Goal: Transaction & Acquisition: Purchase product/service

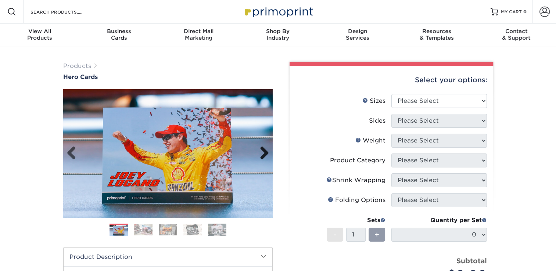
click at [269, 152] on link "Next" at bounding box center [261, 153] width 15 height 15
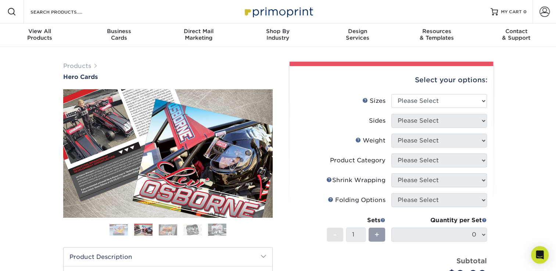
click at [269, 152] on link "Next" at bounding box center [261, 153] width 15 height 15
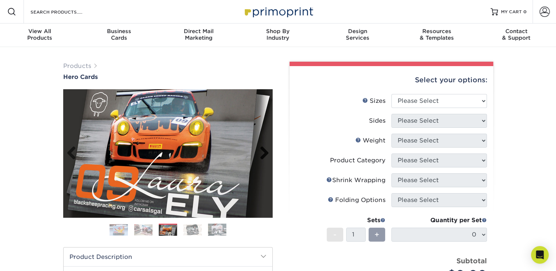
click at [269, 152] on link "Next" at bounding box center [261, 153] width 15 height 15
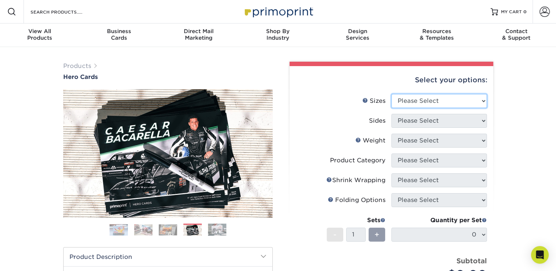
click at [447, 99] on select "Please Select 1.5" x 7" 4" x 6" 5" x 7" 6" x 8" 6" x 8.5" 6" x 9" 7" x 8.5" 7.5…" at bounding box center [440, 101] width 96 height 14
click at [367, 102] on link "Sizes Help" at bounding box center [366, 100] width 6 height 6
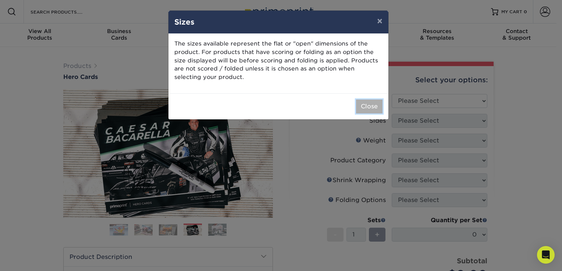
click at [363, 102] on button "Close" at bounding box center [369, 107] width 26 height 14
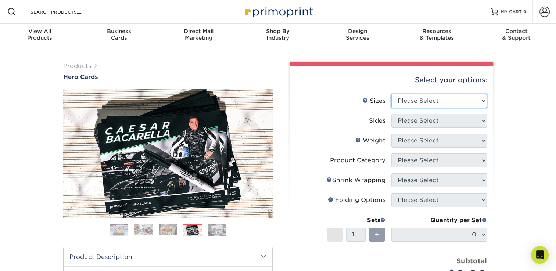
click at [422, 104] on select "Please Select 1.5" x 7" 4" x 6" 5" x 7" 6" x 8" 6" x 8.5" 6" x 9" 7" x 8.5" 7.5…" at bounding box center [440, 101] width 96 height 14
click at [453, 107] on select "Please Select 1.5" x 7" 4" x 6" 5" x 7" 6" x 8" 6" x 8.5" 6" x 9" 7" x 8.5" 7.5…" at bounding box center [440, 101] width 96 height 14
click at [409, 98] on select "Please Select 1.5" x 7" 4" x 6" 5" x 7" 6" x 8" 6" x 8.5" 6" x 9" 7" x 8.5" 7.5…" at bounding box center [440, 101] width 96 height 14
select select "5.00x7.00"
click at [392, 94] on select "Please Select 1.5" x 7" 4" x 6" 5" x 7" 6" x 8" 6" x 8.5" 6" x 9" 7" x 8.5" 7.5…" at bounding box center [440, 101] width 96 height 14
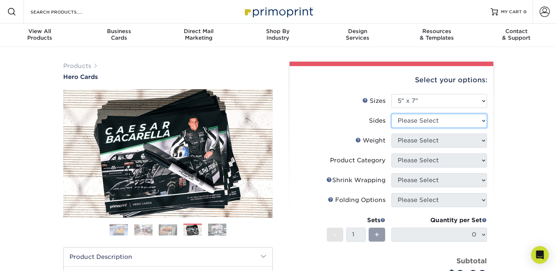
click at [419, 116] on select "Please Select Print Both Sides Print Front Only" at bounding box center [440, 121] width 96 height 14
select select "13abbda7-1d64-4f25-8bb2-c179b224825d"
click at [392, 114] on select "Please Select Print Both Sides Print Front Only" at bounding box center [440, 121] width 96 height 14
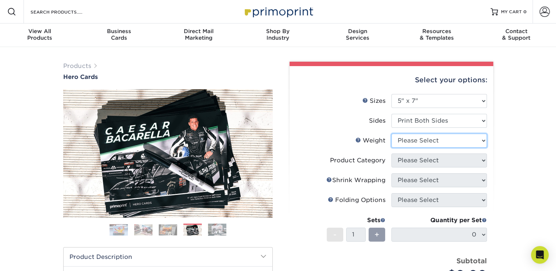
click at [415, 143] on select "Please Select 14PT 16PT 100LB" at bounding box center [440, 141] width 96 height 14
click at [360, 139] on link "Weight Help" at bounding box center [359, 140] width 6 height 6
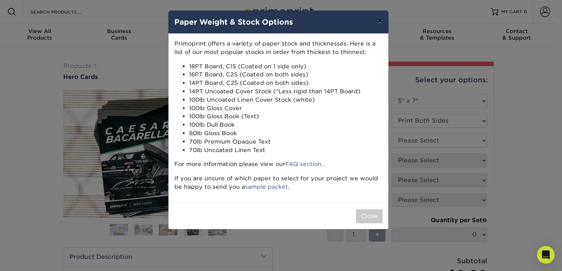
click at [377, 15] on button "×" at bounding box center [379, 21] width 17 height 21
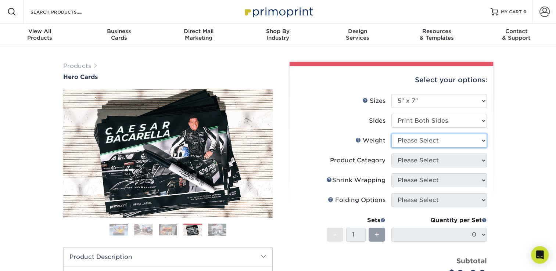
click at [428, 136] on select "Please Select 14PT 16PT 100LB" at bounding box center [440, 141] width 96 height 14
click at [392, 134] on select "Please Select 14PT 16PT 100LB" at bounding box center [440, 141] width 96 height 14
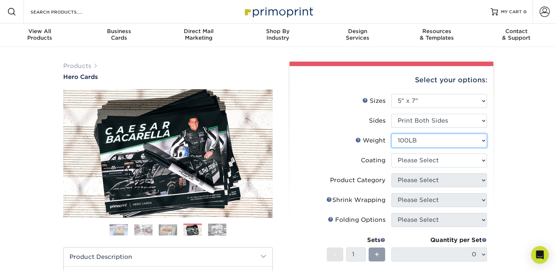
click at [415, 143] on select "Please Select 14PT 16PT 100LB" at bounding box center [440, 141] width 96 height 14
select select "16PT"
click at [392, 134] on select "Please Select 14PT 16PT 100LB" at bounding box center [440, 141] width 96 height 14
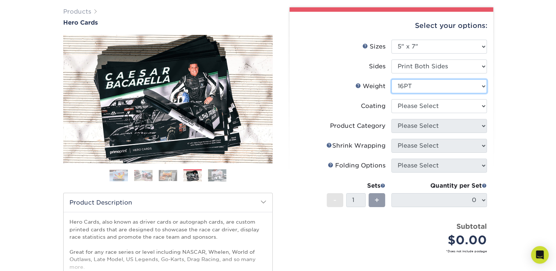
scroll to position [55, 0]
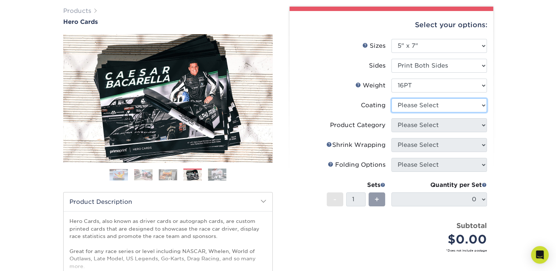
click at [413, 111] on select at bounding box center [440, 106] width 96 height 14
select select "121bb7b5-3b4d-429f-bd8d-bbf80e953313"
click at [392, 99] on select at bounding box center [440, 106] width 96 height 14
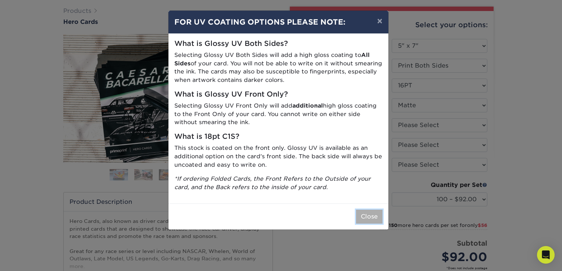
click at [373, 215] on button "Close" at bounding box center [369, 217] width 26 height 14
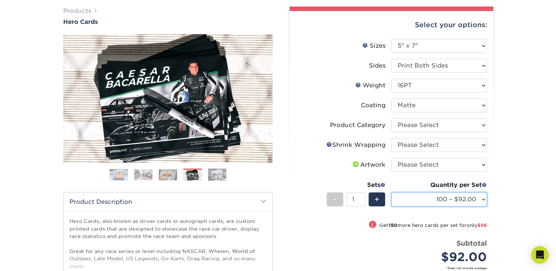
click at [471, 195] on select "100 – $92.00 250 – $148.00 500 – $190.00 1000 – $213.00 2500 – $345.00 5000 – $…" at bounding box center [440, 200] width 96 height 14
click at [499, 139] on div "Products Hero Cards Previous Next ," at bounding box center [278, 188] width 556 height 393
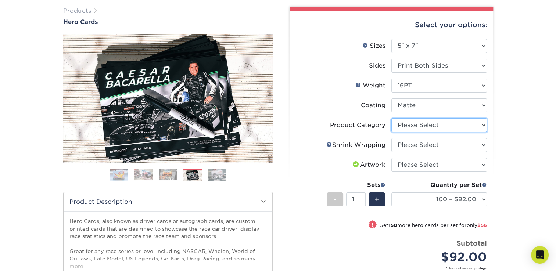
click at [417, 125] on select "Please Select Postcards" at bounding box center [440, 125] width 96 height 14
select select "9b7272e0-d6c8-4c3c-8e97-d3a1bcdab858"
click at [392, 118] on select "Please Select Postcards" at bounding box center [440, 125] width 96 height 14
click at [410, 146] on select "Please Select No Shrink Wrapping Shrink Wrap 100 Per Package Shrink Wrap 50 Per…" at bounding box center [440, 145] width 96 height 14
select select "c8749376-e7da-41d0-b3dc-647faf84d907"
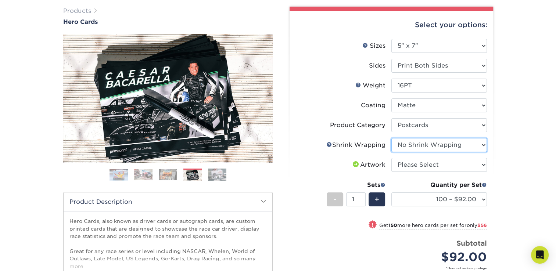
click at [392, 138] on select "Please Select No Shrink Wrapping Shrink Wrap 100 Per Package Shrink Wrap 50 Per…" at bounding box center [440, 145] width 96 height 14
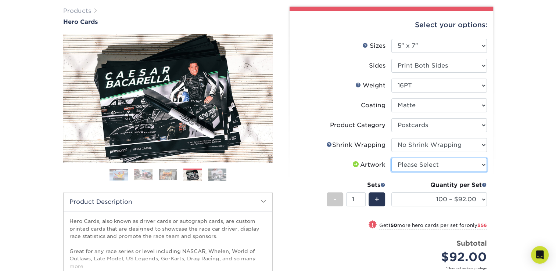
click at [421, 167] on select "Please Select I will upload files I need a design - $150" at bounding box center [440, 165] width 96 height 14
select select "upload"
click at [392, 158] on select "Please Select I will upload files I need a design - $150" at bounding box center [440, 165] width 96 height 14
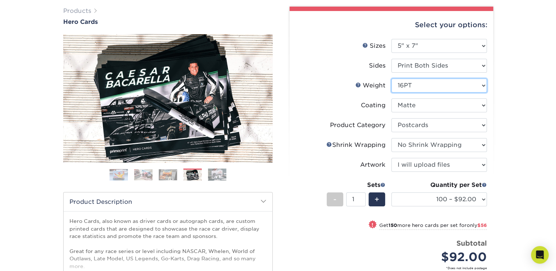
click at [409, 82] on select "Please Select 14PT 16PT 100LB" at bounding box center [440, 86] width 96 height 14
select select "14PT"
click at [392, 79] on select "Please Select 14PT 16PT 100LB" at bounding box center [440, 86] width 96 height 14
select select "-1"
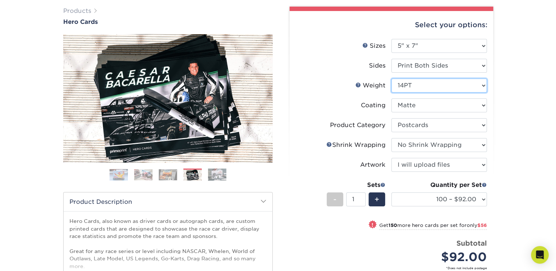
select select
select select "-1"
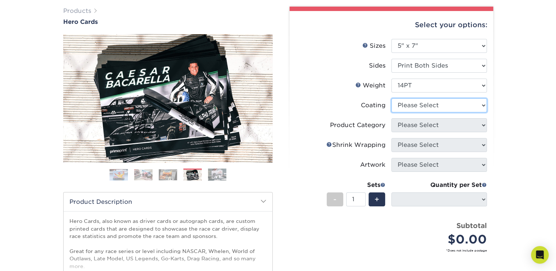
click at [404, 108] on select at bounding box center [440, 106] width 96 height 14
select select "121bb7b5-3b4d-429f-bd8d-bbf80e953313"
click at [392, 99] on select at bounding box center [440, 106] width 96 height 14
select select "-1"
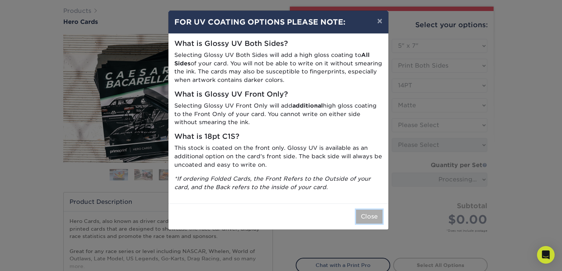
click at [366, 218] on button "Close" at bounding box center [369, 217] width 26 height 14
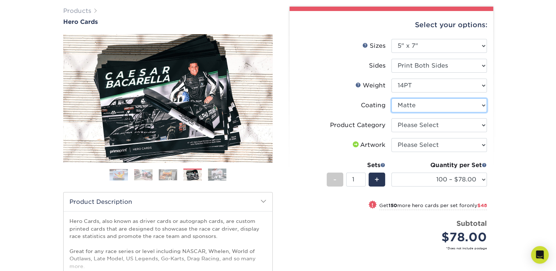
click at [407, 107] on select at bounding box center [440, 106] width 96 height 14
click at [392, 99] on select at bounding box center [440, 106] width 96 height 14
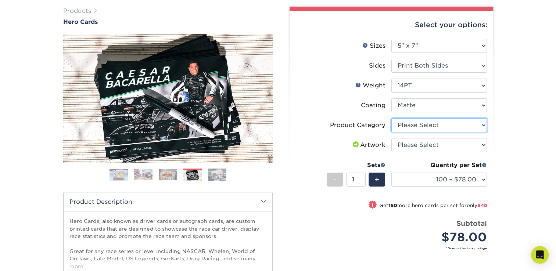
click at [409, 128] on select "Please Select Postcards" at bounding box center [440, 125] width 96 height 14
select select "9b7272e0-d6c8-4c3c-8e97-d3a1bcdab858"
click at [392, 118] on select "Please Select Postcards" at bounding box center [440, 125] width 96 height 14
